Goal: Task Accomplishment & Management: Manage account settings

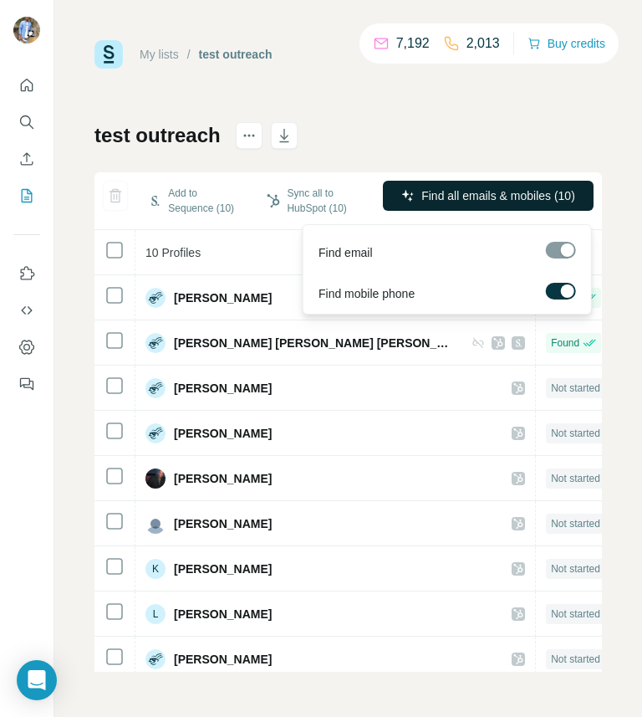
click at [285, 201] on span "Find all emails & mobiles (10)" at bounding box center [499, 195] width 154 height 17
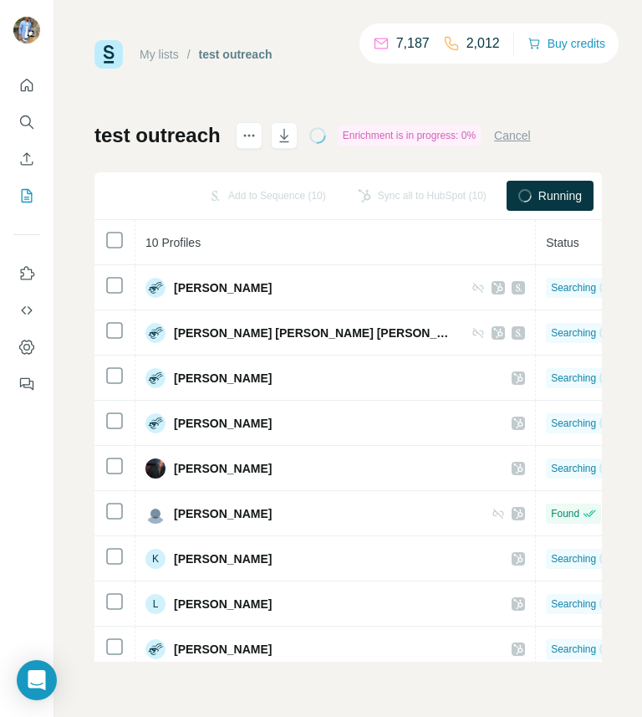
click at [285, 135] on button "Cancel" at bounding box center [512, 135] width 37 height 17
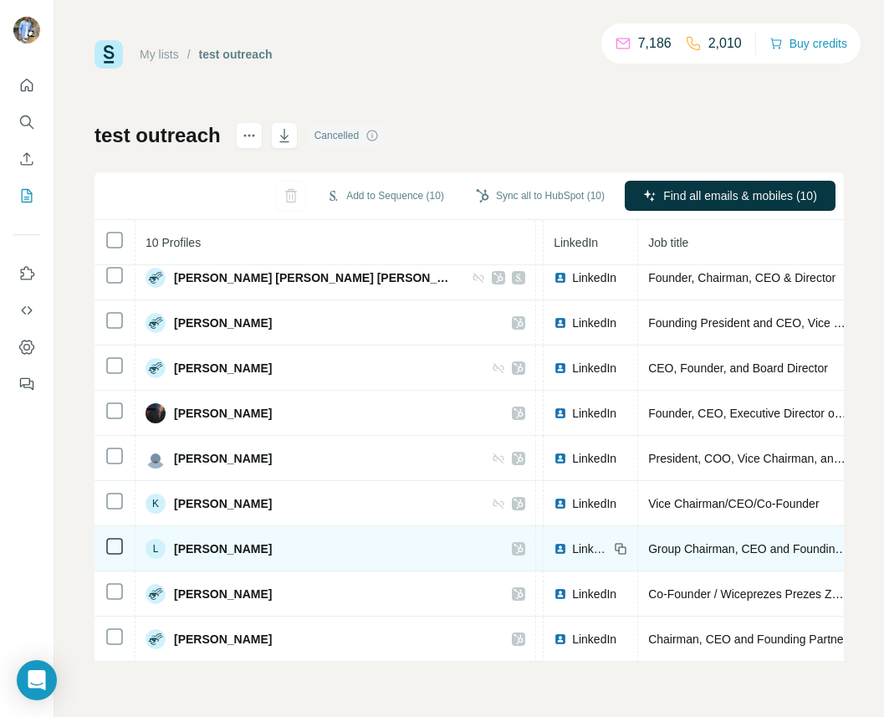
scroll to position [55, 0]
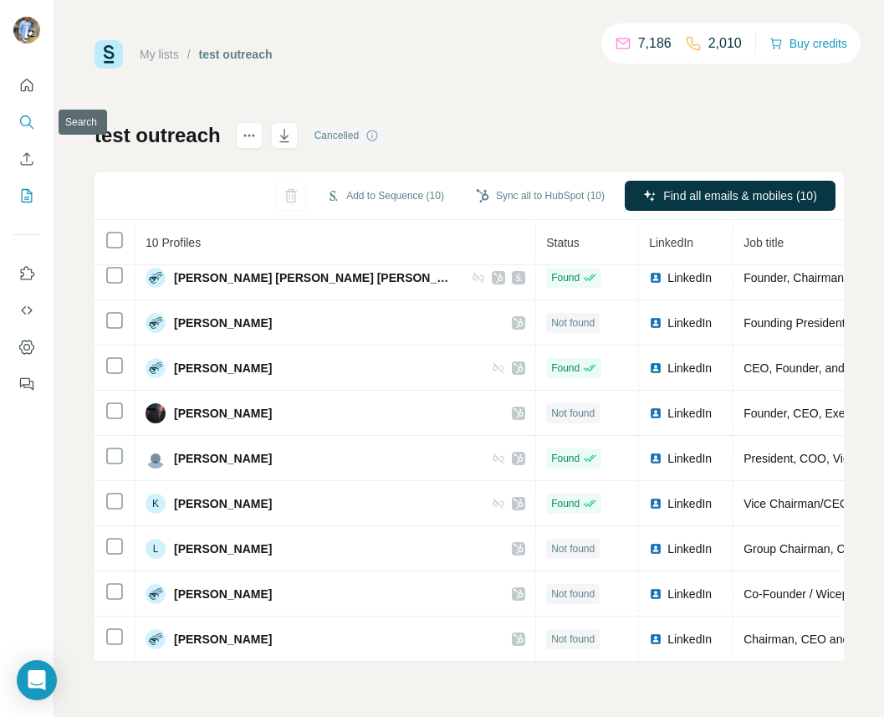
click at [26, 112] on button "Search" at bounding box center [26, 122] width 27 height 30
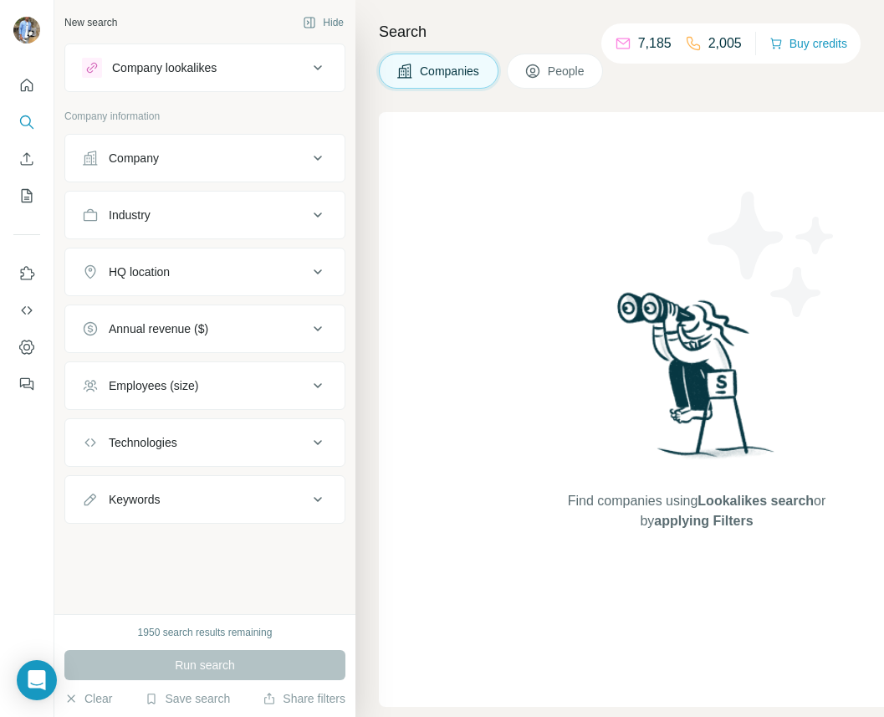
click at [285, 70] on span "People" at bounding box center [567, 71] width 38 height 17
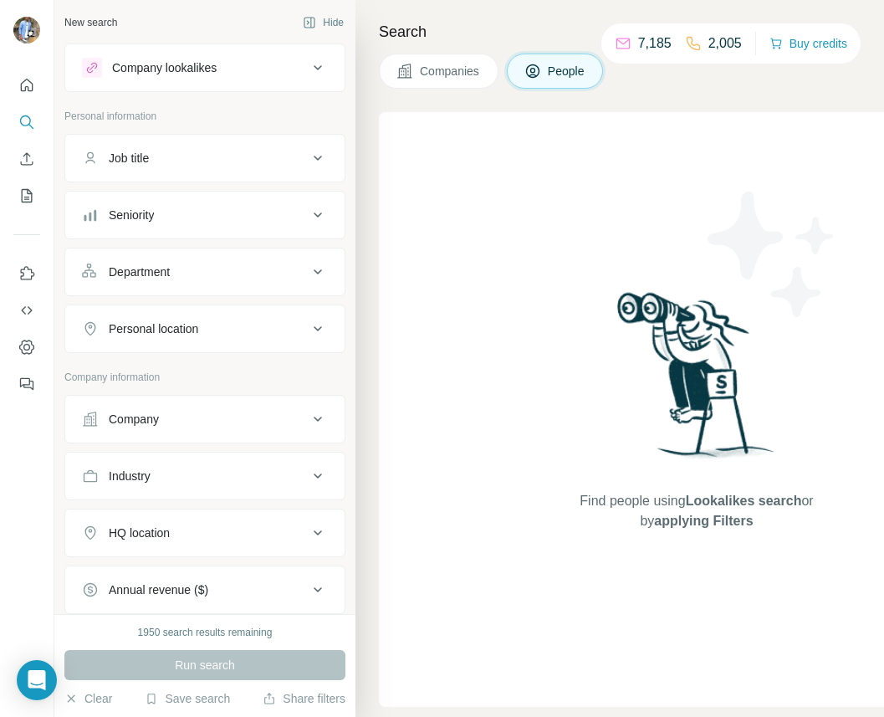
click at [197, 207] on div "Seniority" at bounding box center [195, 215] width 226 height 17
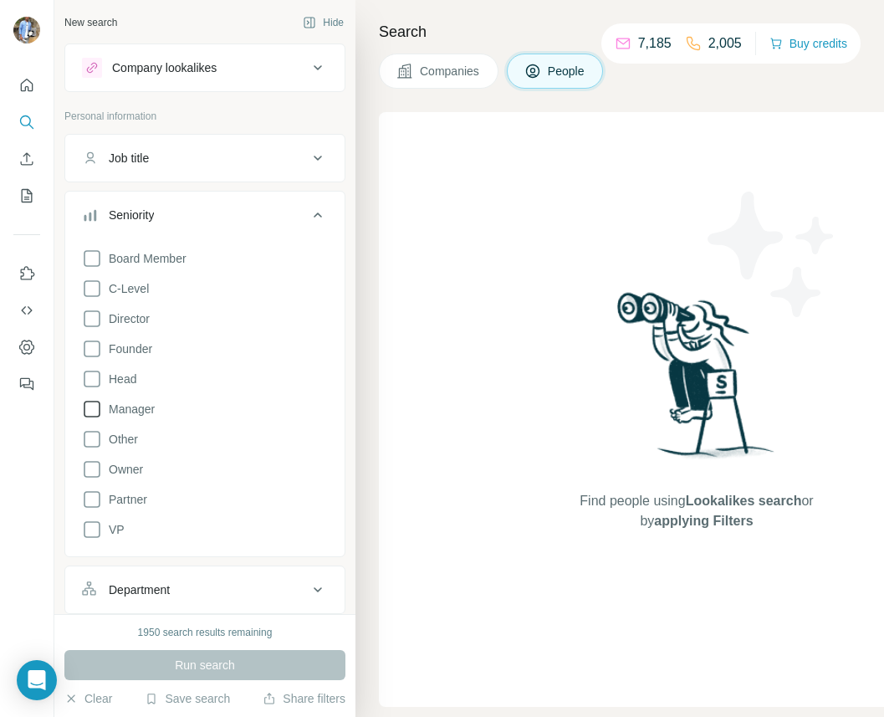
click at [130, 414] on span "Manager" at bounding box center [128, 409] width 53 height 17
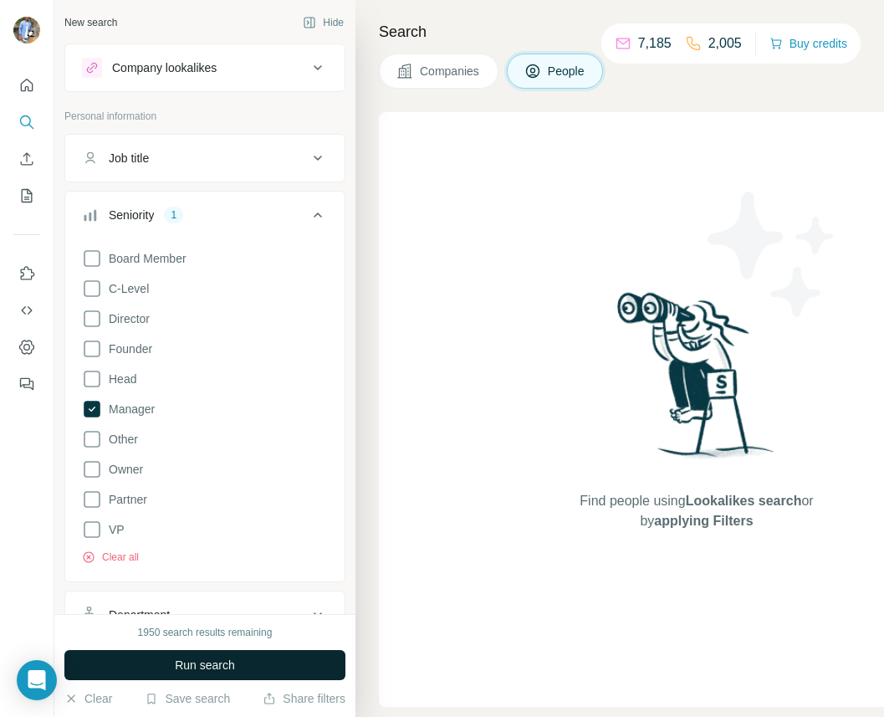
click at [207, 667] on span "Run search" at bounding box center [205, 665] width 60 height 17
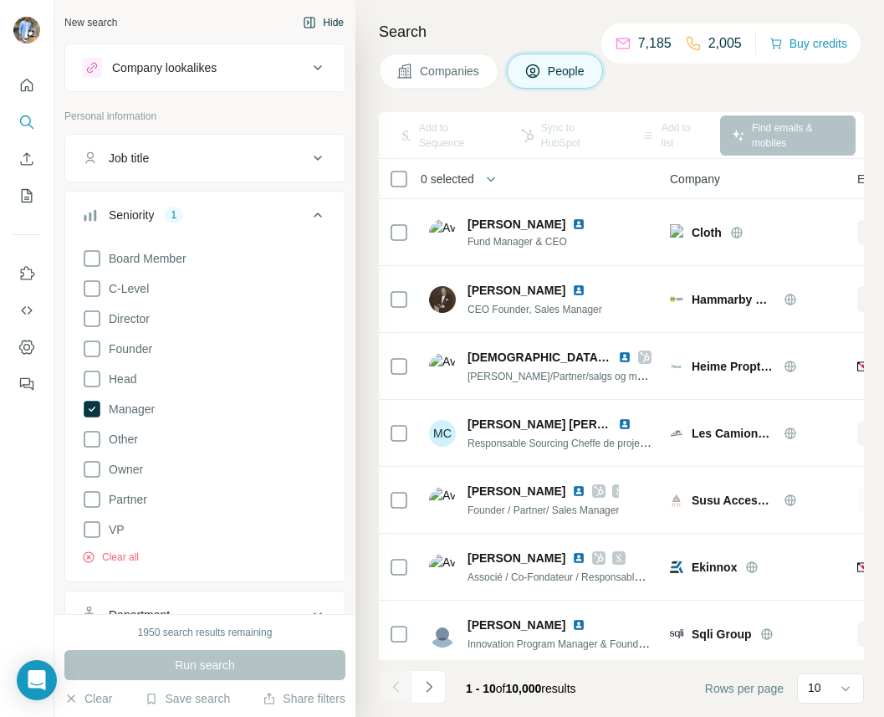
click at [285, 25] on button "Hide" at bounding box center [323, 22] width 64 height 25
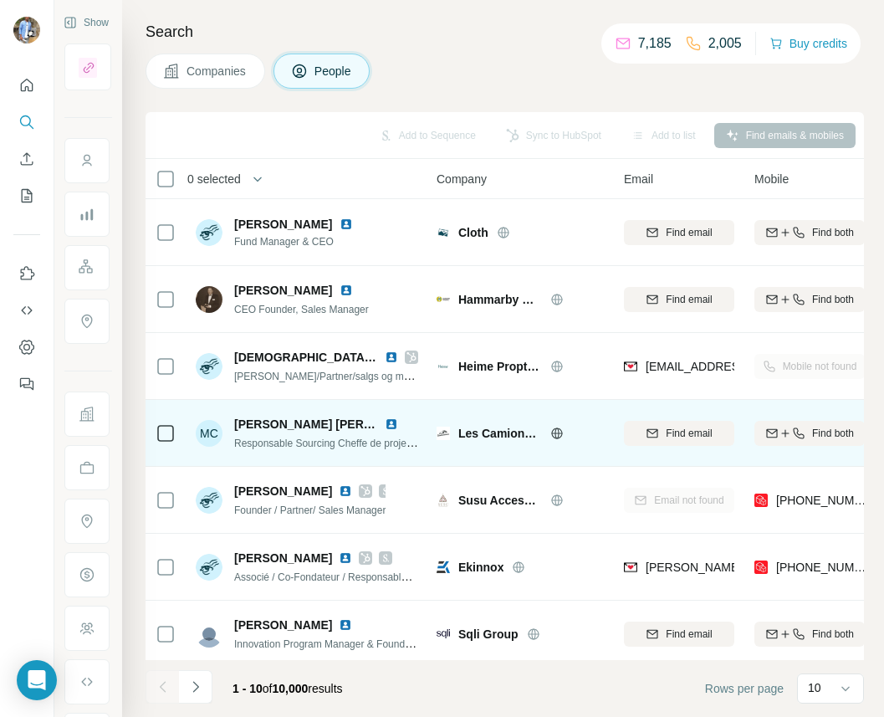
scroll to position [208, 0]
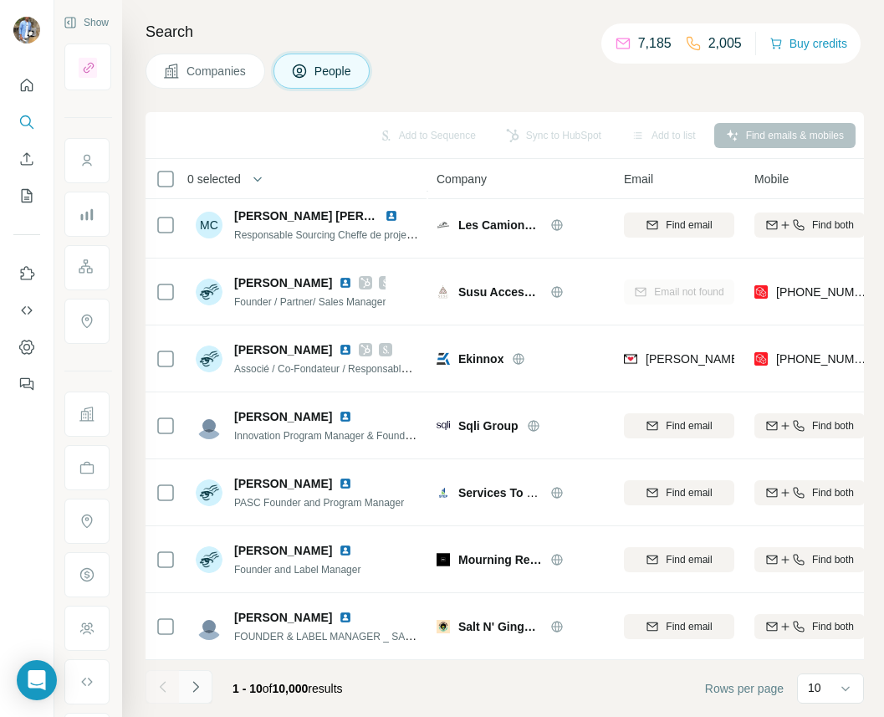
click at [209, 684] on button "Navigate to next page" at bounding box center [195, 686] width 33 height 33
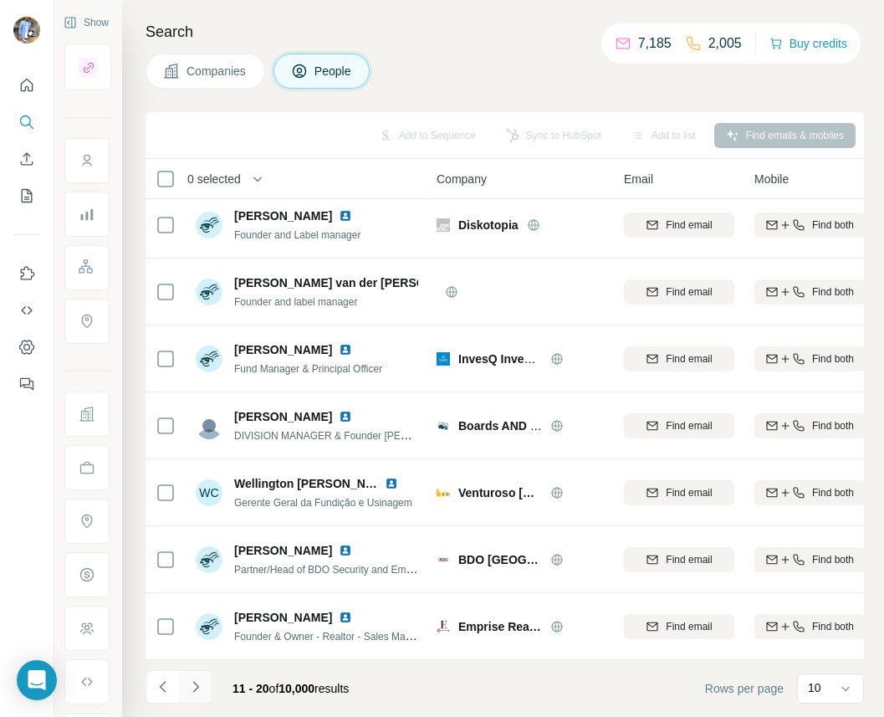
click at [200, 690] on icon "Navigate to next page" at bounding box center [195, 686] width 17 height 17
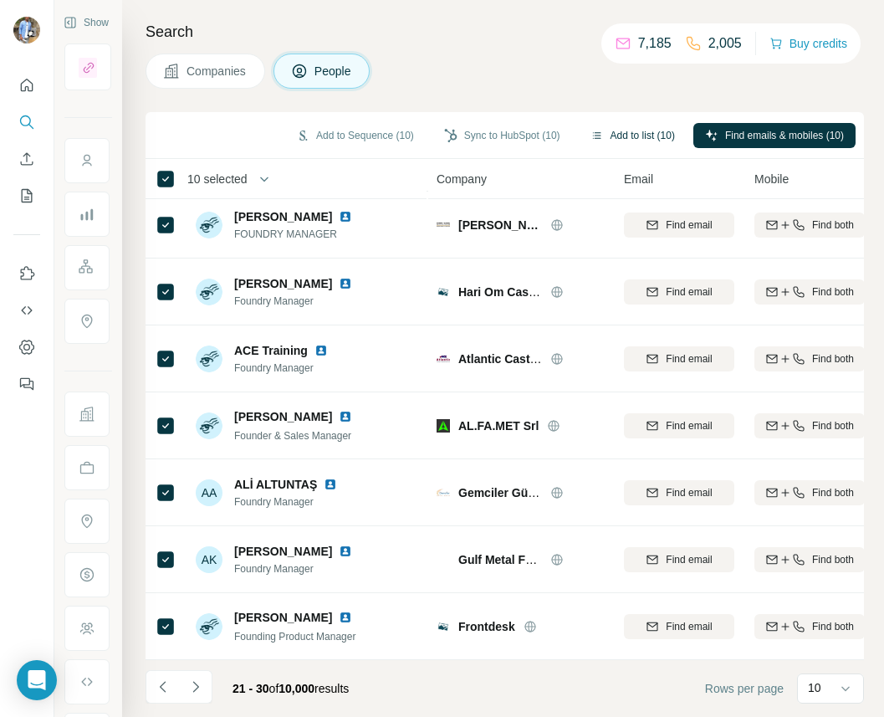
click at [285, 124] on button "Add to list (10)" at bounding box center [633, 135] width 108 height 25
click at [285, 141] on button "Add to list (10)" at bounding box center [633, 135] width 108 height 25
click at [285, 137] on button "Add to list (10)" at bounding box center [633, 135] width 108 height 25
click at [285, 79] on div "Companies People" at bounding box center [505, 71] width 718 height 35
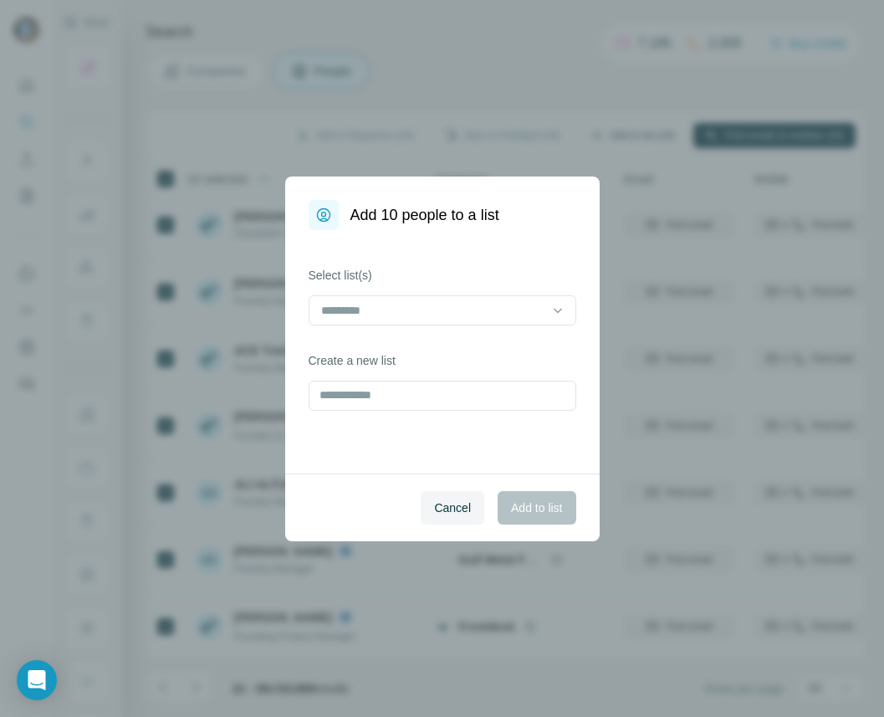
click at [285, 133] on div "Add 10 people to a list Select list(s) Create a new list Cancel Add to list" at bounding box center [442, 358] width 884 height 717
click at [285, 386] on input "text" at bounding box center [443, 396] width 268 height 30
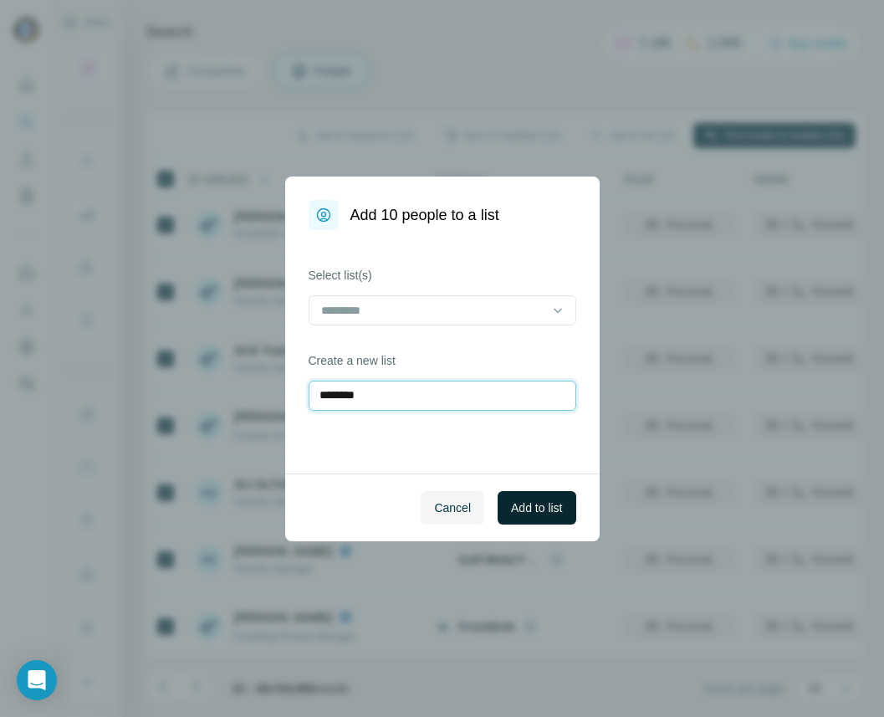
type input "********"
click at [285, 503] on span "Add to list" at bounding box center [536, 507] width 51 height 17
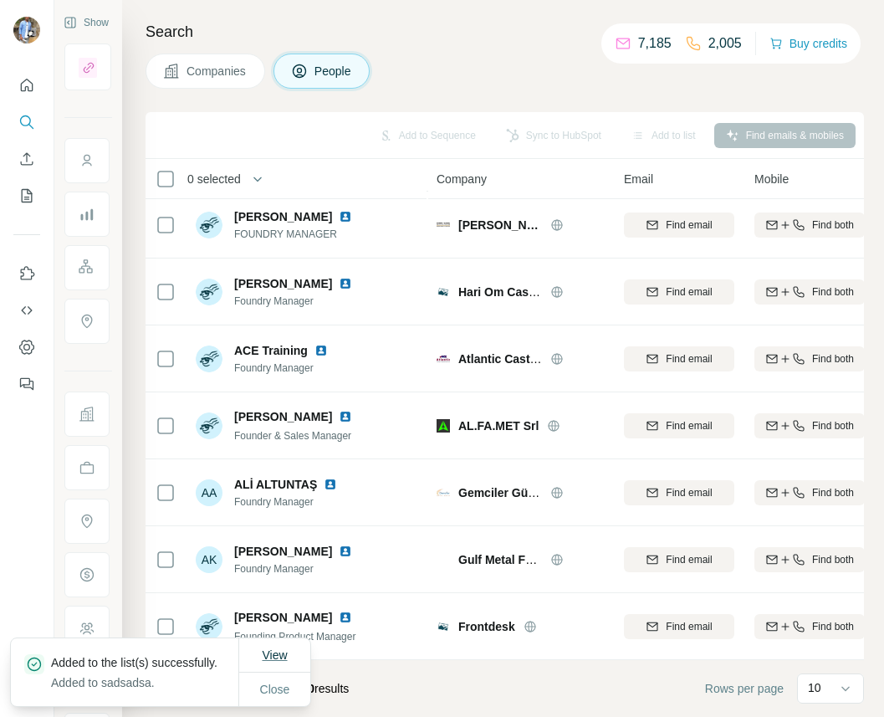
click at [278, 643] on button "View" at bounding box center [274, 655] width 49 height 30
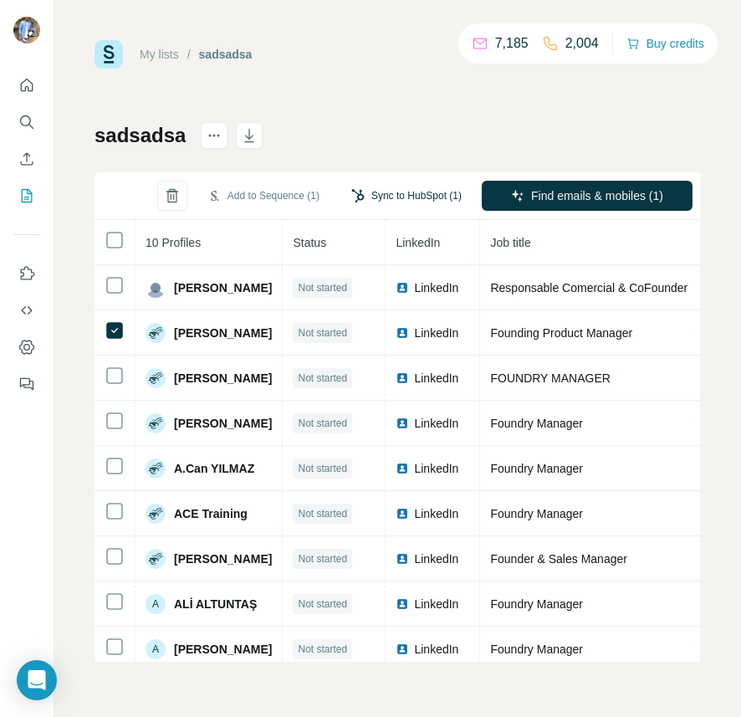
click at [285, 192] on button "Sync to HubSpot (1)" at bounding box center [407, 195] width 134 height 25
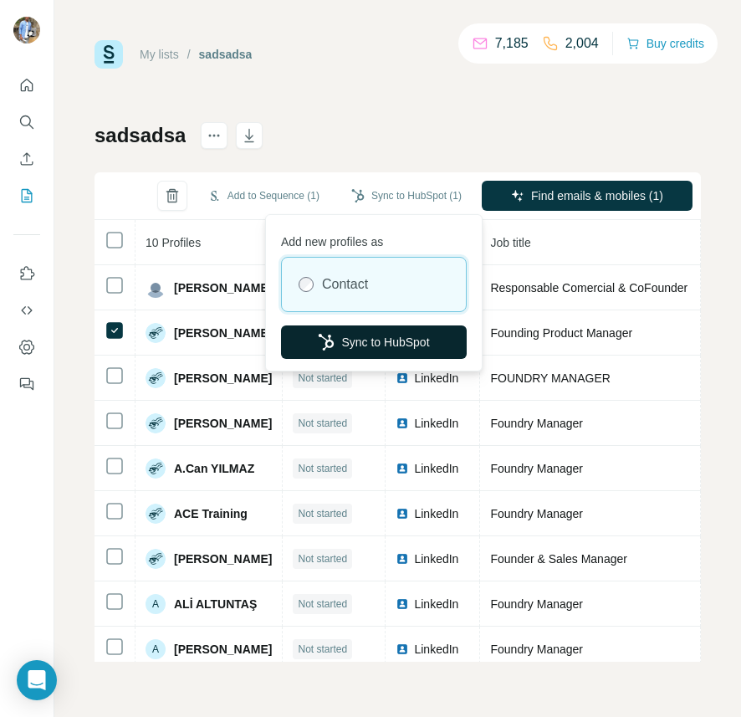
click at [285, 335] on button "Sync to HubSpot" at bounding box center [374, 341] width 186 height 33
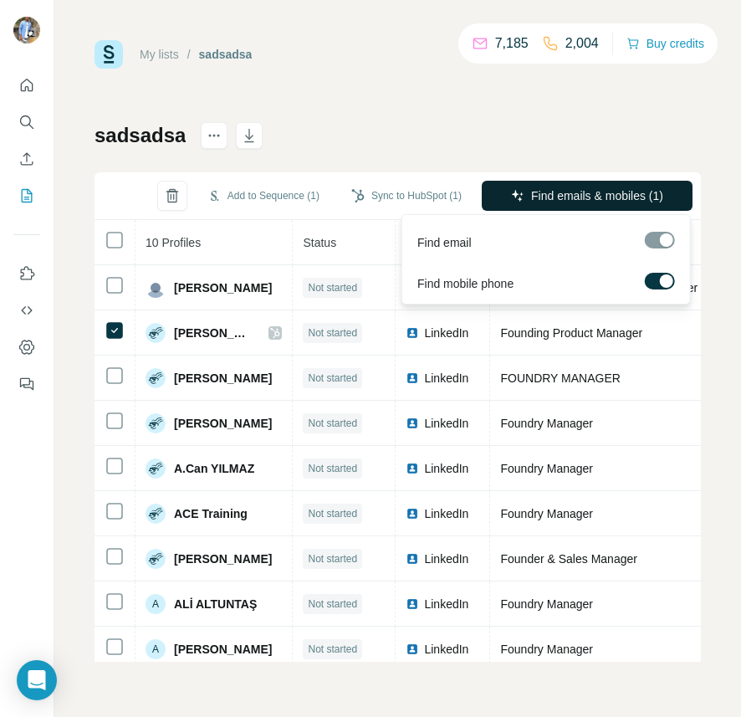
click at [285, 190] on span "Find emails & mobiles (1)" at bounding box center [597, 195] width 132 height 17
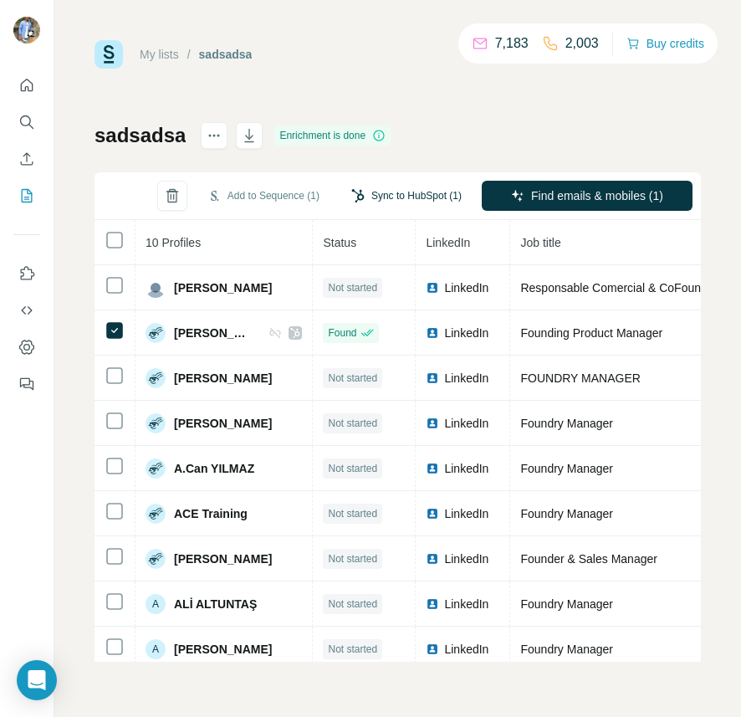
click at [285, 197] on button "Sync to HubSpot (1)" at bounding box center [407, 195] width 134 height 25
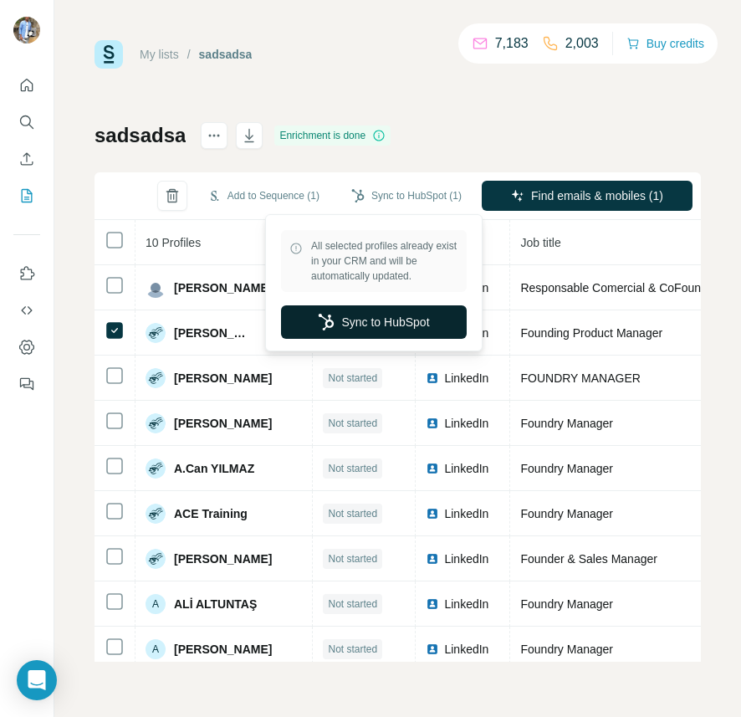
click at [285, 323] on button "Sync to HubSpot" at bounding box center [374, 321] width 186 height 33
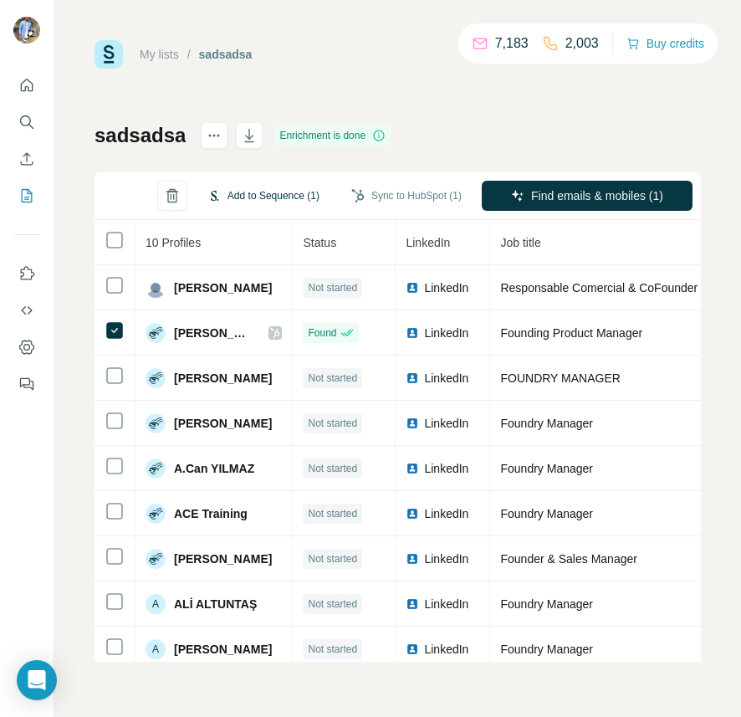
click at [247, 198] on button "Add to Sequence (1)" at bounding box center [263, 195] width 135 height 25
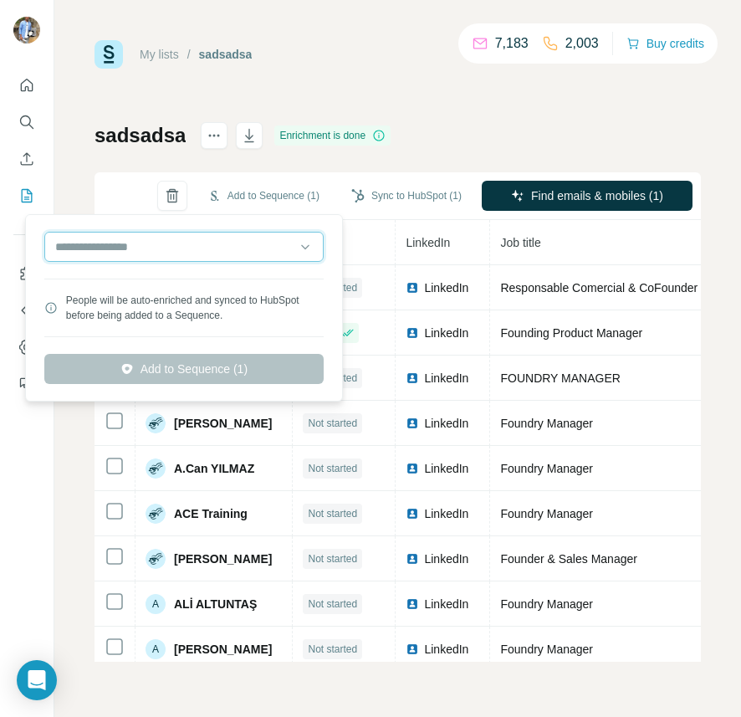
click at [190, 246] on input "text" at bounding box center [183, 247] width 279 height 30
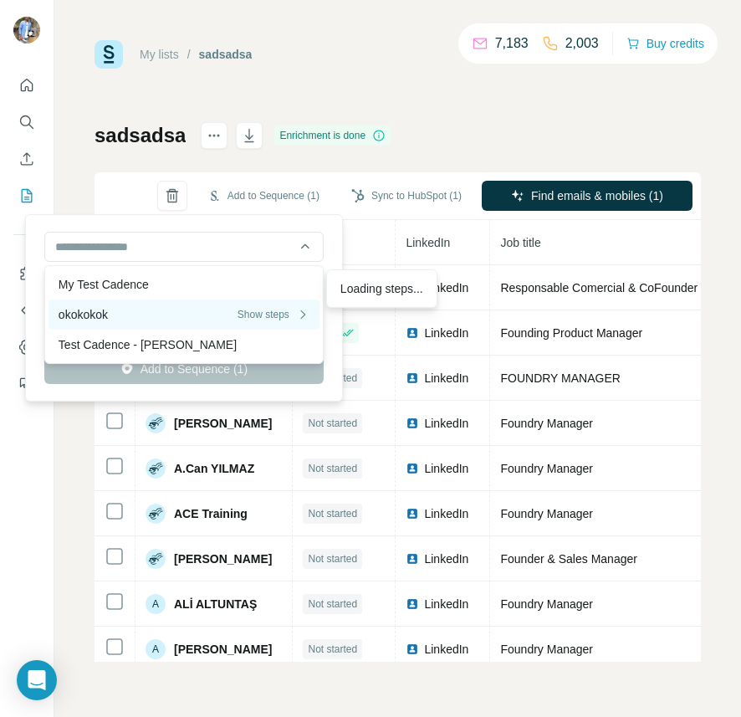
click at [160, 306] on div "okokokok Show steps" at bounding box center [184, 314] width 251 height 17
type input "**********"
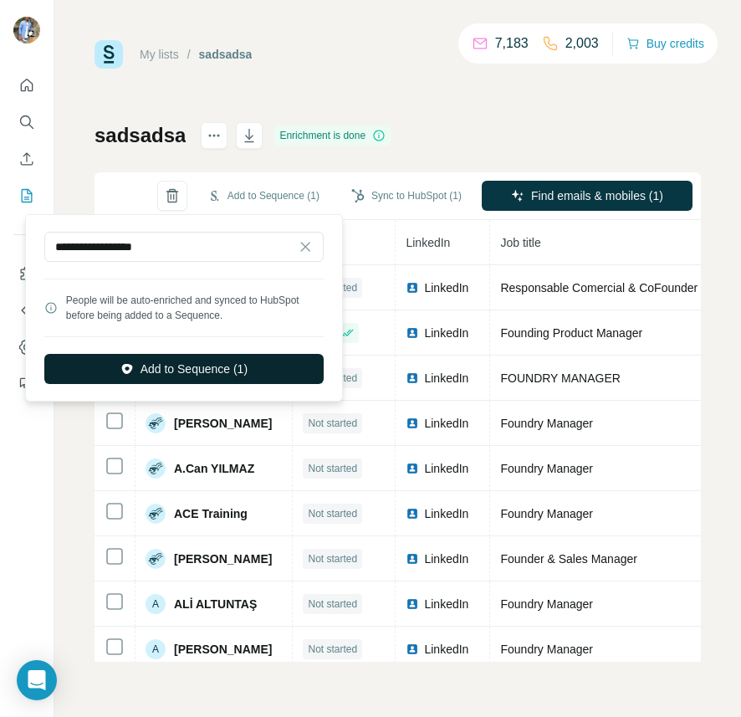
click at [181, 363] on button "Add to Sequence (1)" at bounding box center [183, 369] width 279 height 30
